Goal: Task Accomplishment & Management: Manage account settings

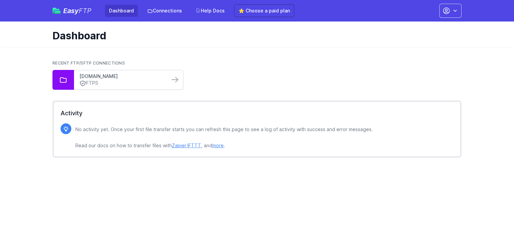
click at [119, 79] on link "[DOMAIN_NAME]" at bounding box center [121, 76] width 85 height 7
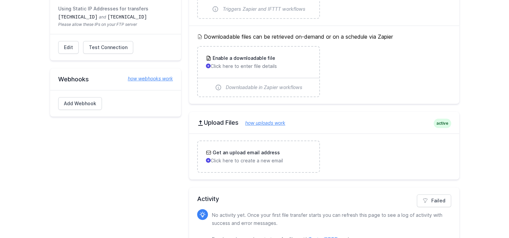
scroll to position [159, 0]
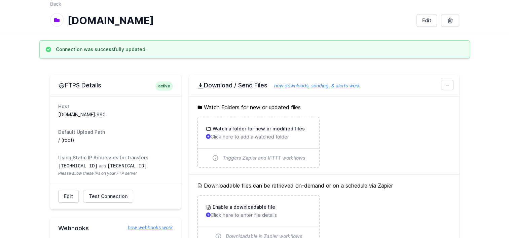
scroll to position [26, 0]
